Goal: Task Accomplishment & Management: Manage account settings

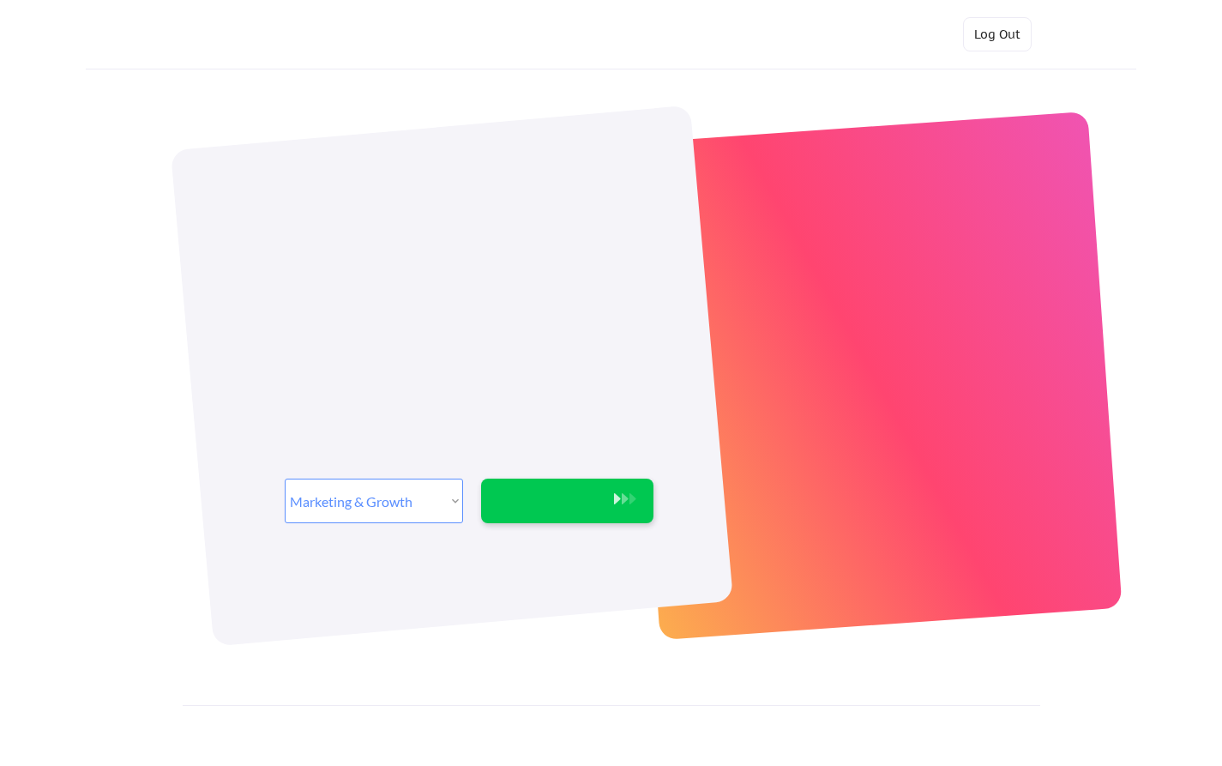
select select ""marketing___comms""
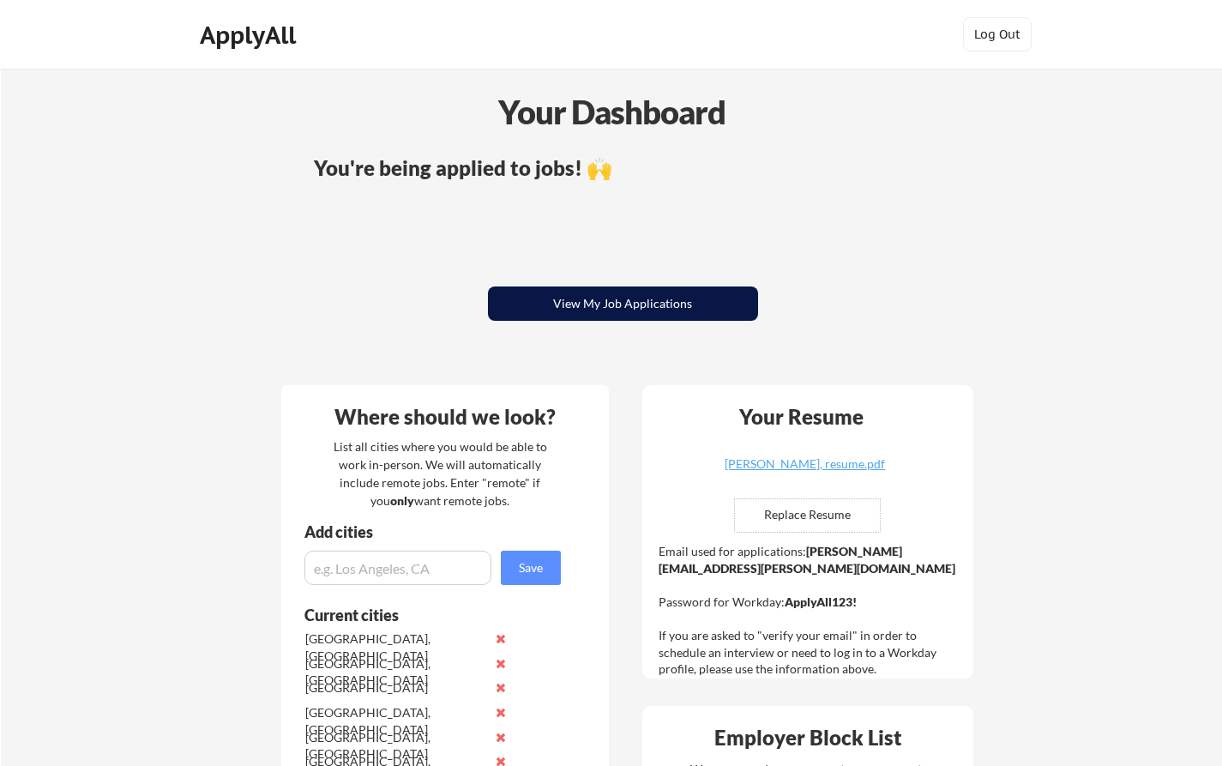
click at [574, 314] on button "View My Job Applications" at bounding box center [623, 303] width 270 height 34
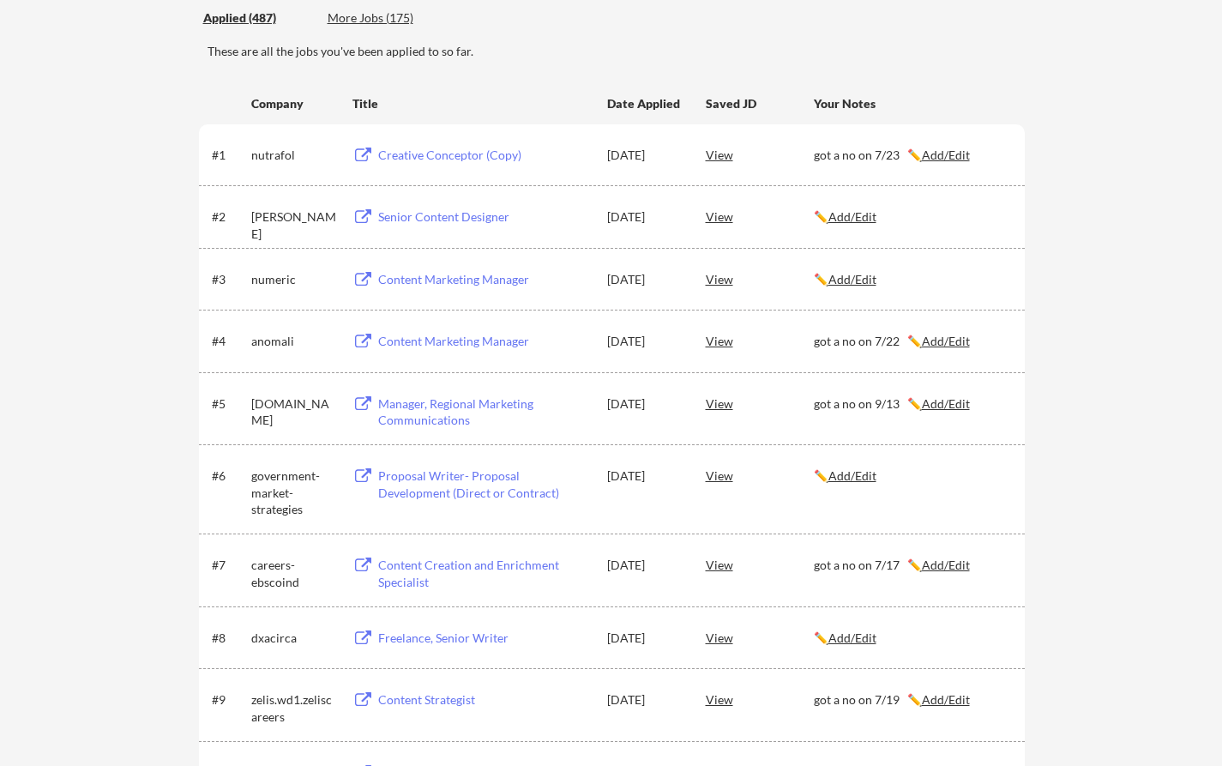
scroll to position [1190, 0]
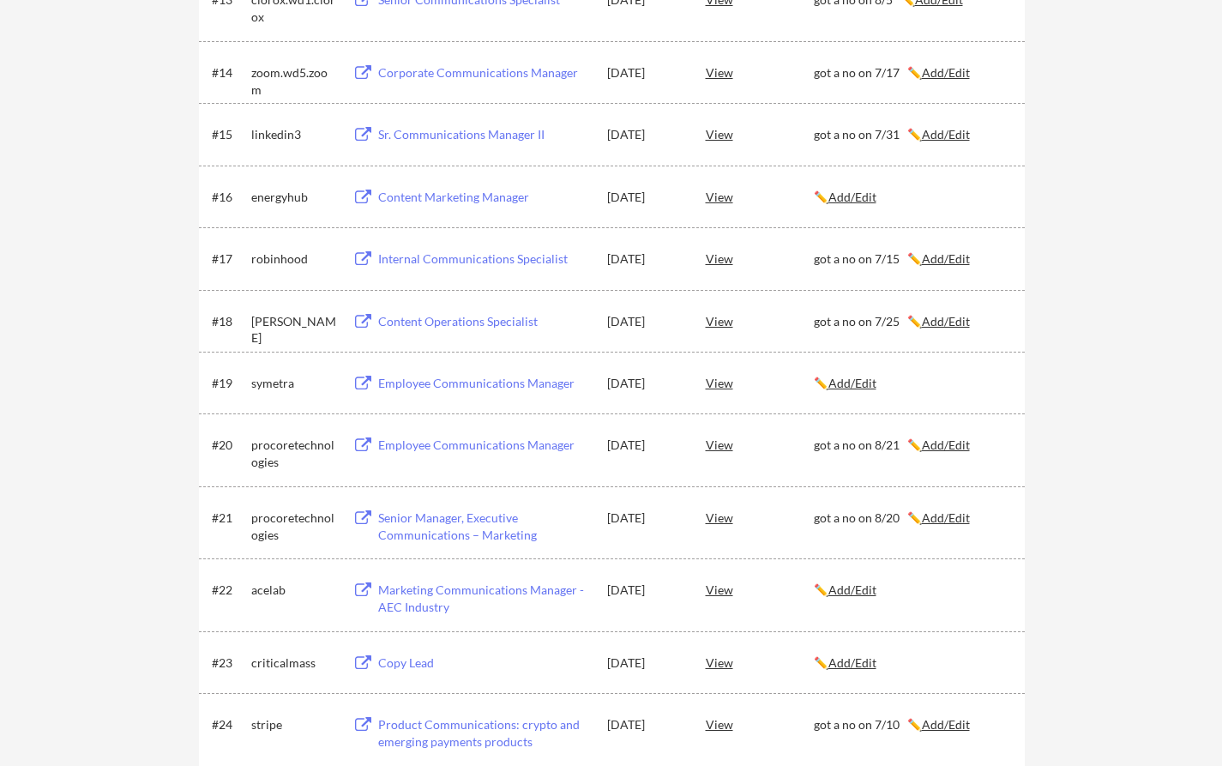
click at [872, 382] on u "Add/Edit" at bounding box center [852, 383] width 48 height 15
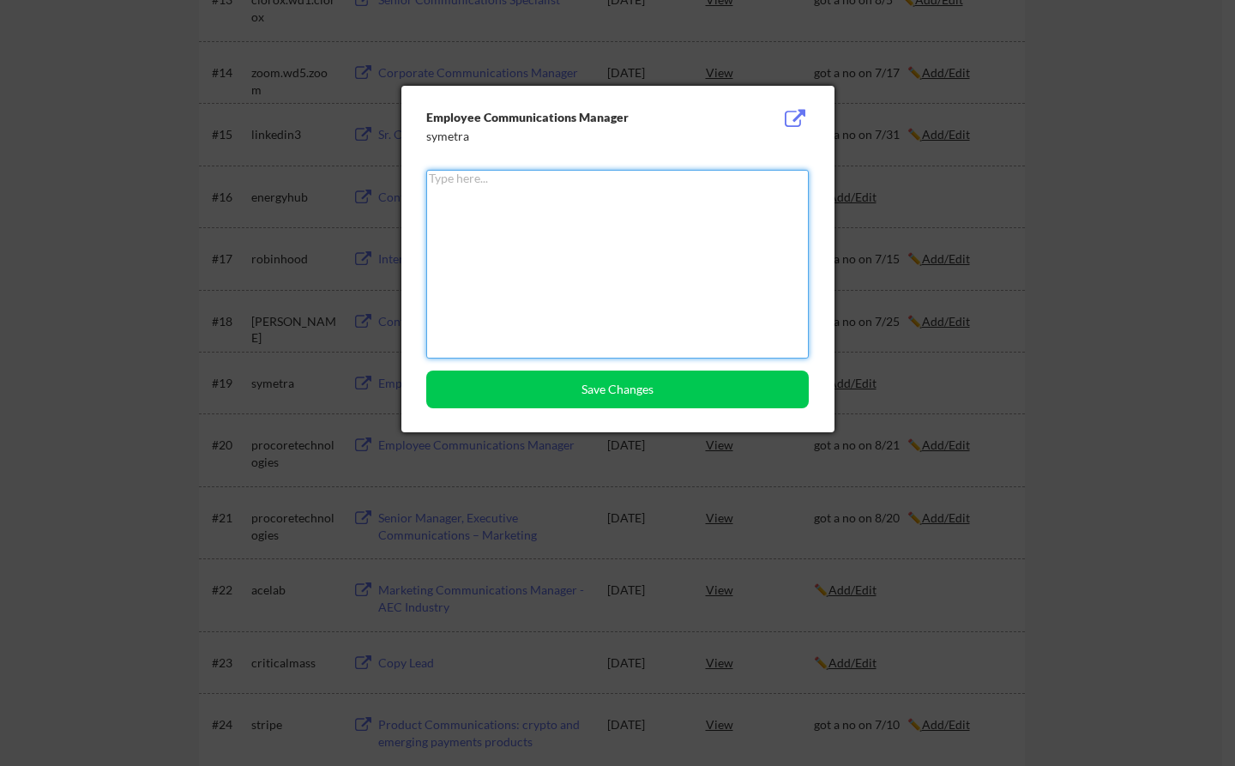
paste textarea "got no on 9/26"
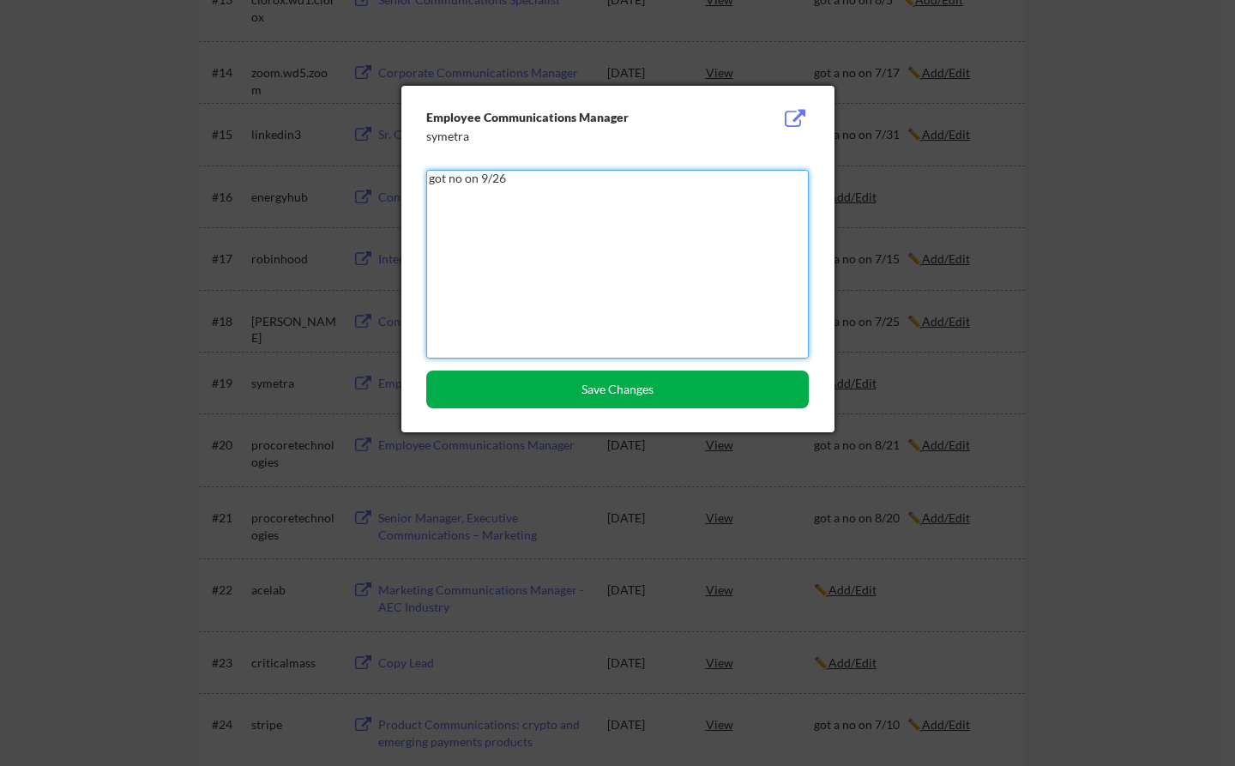
type textarea "got no on 9/26"
click at [628, 382] on button "Save Changes" at bounding box center [617, 389] width 382 height 38
